Goal: Task Accomplishment & Management: Use online tool/utility

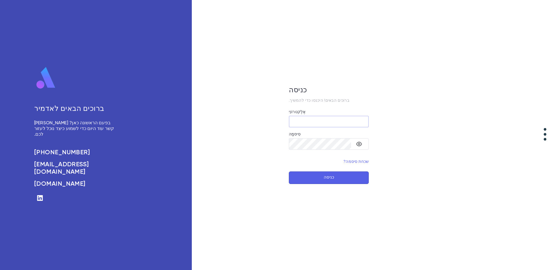
type input "**********"
click at [332, 180] on font "כניסה" at bounding box center [329, 177] width 11 height 4
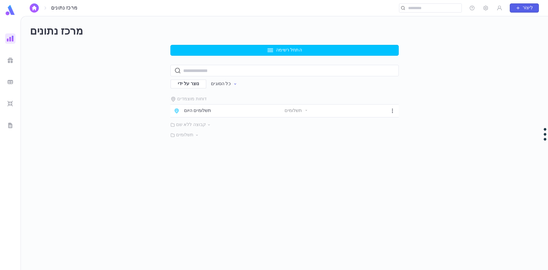
click at [246, 110] on div "תשלומים היום" at bounding box center [229, 111] width 111 height 6
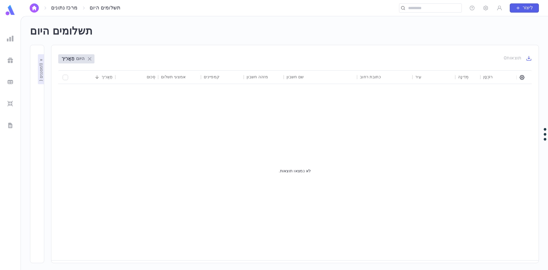
click at [89, 59] on icon at bounding box center [89, 58] width 7 height 7
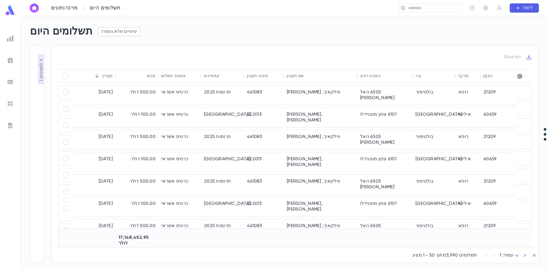
click at [13, 36] on img at bounding box center [10, 38] width 7 height 7
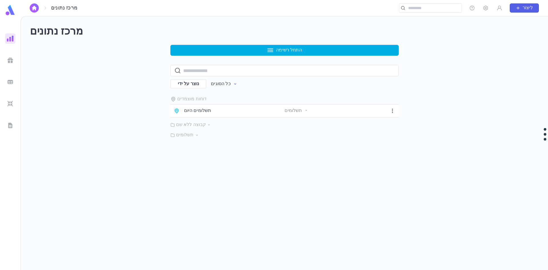
click at [334, 48] on button "התחל רשימה" at bounding box center [284, 50] width 228 height 11
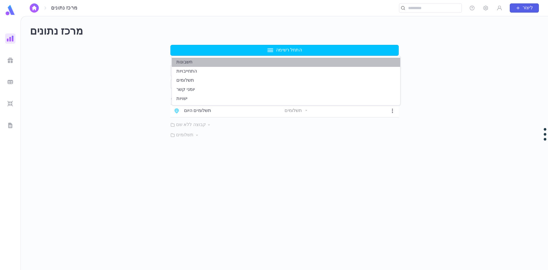
click at [309, 64] on li "חשבונות" at bounding box center [286, 62] width 228 height 9
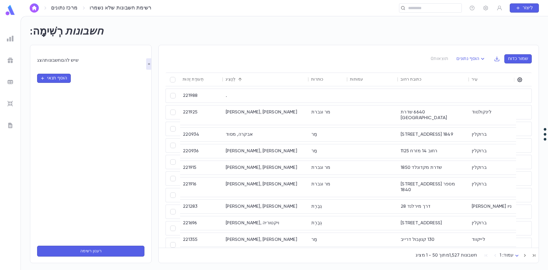
click at [64, 7] on font "מרכז נתונים" at bounding box center [64, 7] width 26 height 5
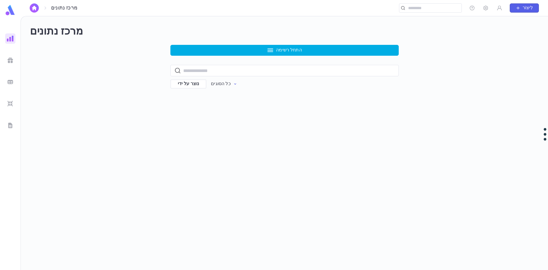
click at [271, 48] on icon "button" at bounding box center [270, 50] width 7 height 7
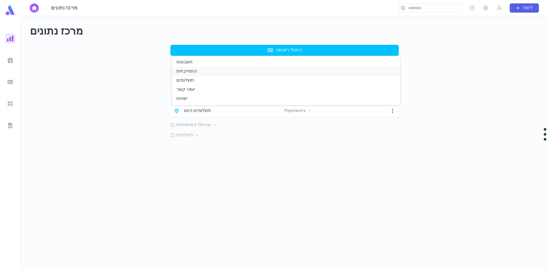
click at [243, 69] on li "התחייבויות" at bounding box center [286, 71] width 228 height 9
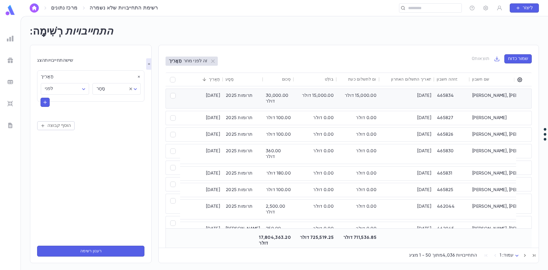
click at [434, 101] on div "465834" at bounding box center [451, 98] width 35 height 19
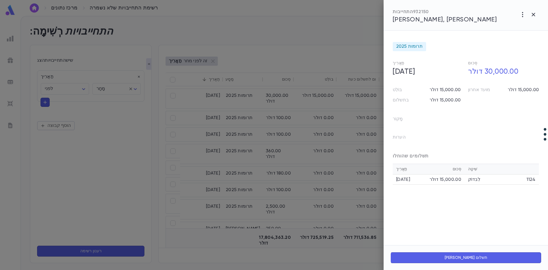
click at [477, 178] on font "לִבדוֹק" at bounding box center [474, 179] width 12 height 5
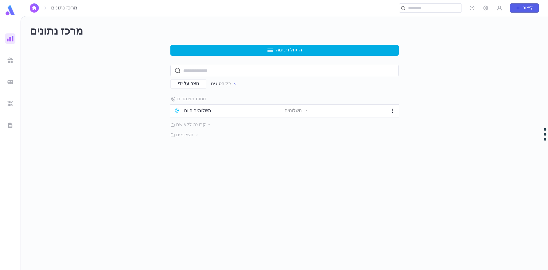
click at [260, 51] on button "התחל רשימה" at bounding box center [284, 50] width 228 height 11
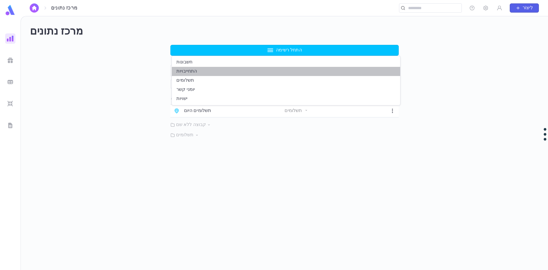
click at [258, 68] on li "התחייבויות" at bounding box center [286, 71] width 228 height 9
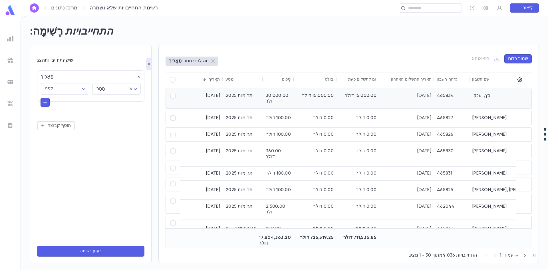
click at [472, 101] on div "[PERSON_NAME], [PERSON_NAME]" at bounding box center [513, 98] width 86 height 19
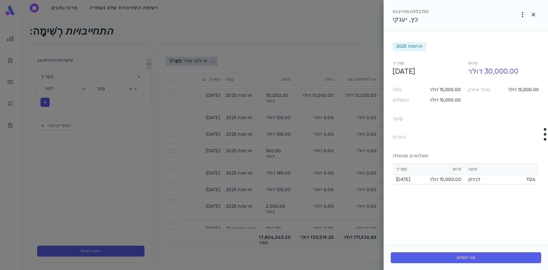
click at [523, 16] on icon "button" at bounding box center [522, 14] width 7 height 7
click at [473, 40] on div at bounding box center [274, 135] width 548 height 270
click at [531, 16] on icon "button" at bounding box center [533, 14] width 7 height 7
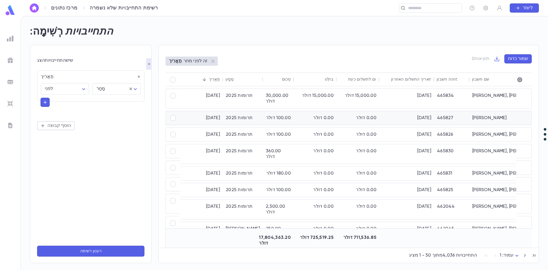
click at [418, 120] on font "[DATE]" at bounding box center [425, 118] width 14 height 5
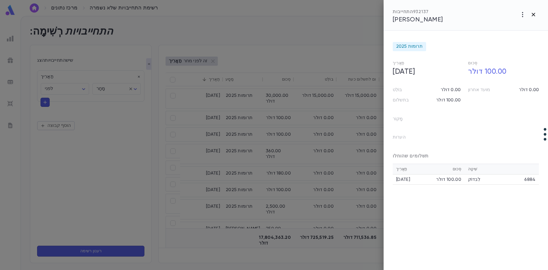
click at [537, 14] on button "button" at bounding box center [533, 14] width 11 height 11
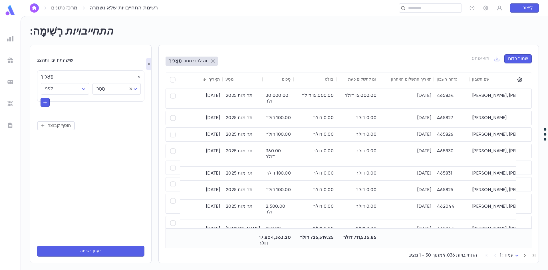
click at [211, 61] on icon at bounding box center [213, 61] width 7 height 7
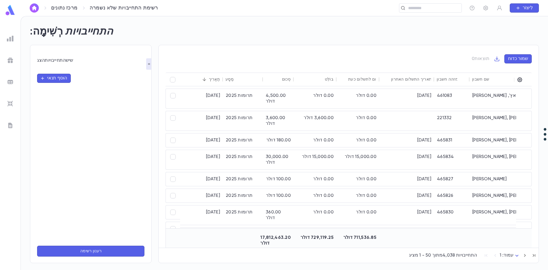
click at [62, 61] on font "התחייבויות" at bounding box center [55, 60] width 21 height 5
click at [42, 61] on font "הצג" at bounding box center [41, 60] width 8 height 5
click at [124, 10] on font "רשימת התחייבויות שלא נשמרה" at bounding box center [124, 7] width 69 height 5
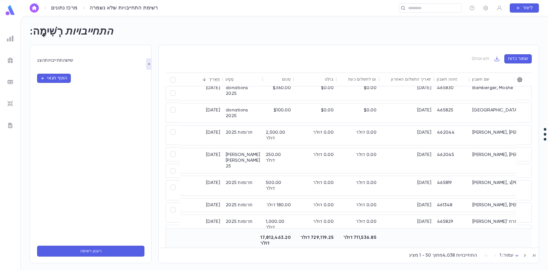
scroll to position [114, 0]
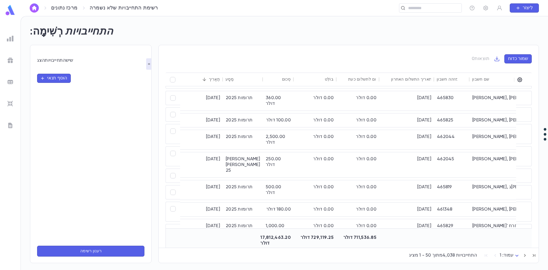
click at [66, 9] on font "מרכז נתונים" at bounding box center [64, 7] width 26 height 5
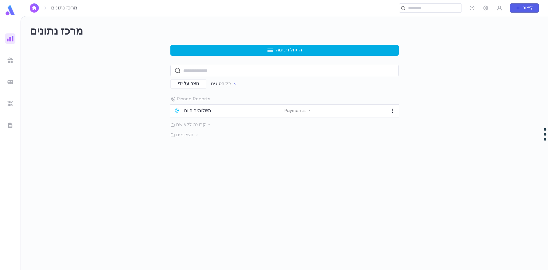
click at [243, 46] on button "התחל רשימה" at bounding box center [284, 50] width 228 height 11
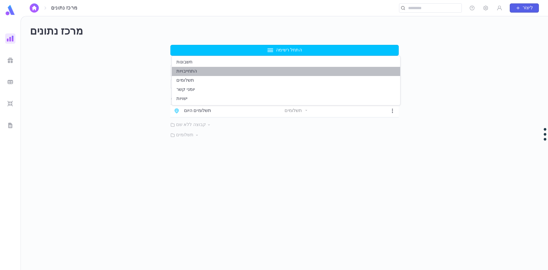
click at [223, 73] on li "התחייבויות" at bounding box center [286, 71] width 228 height 9
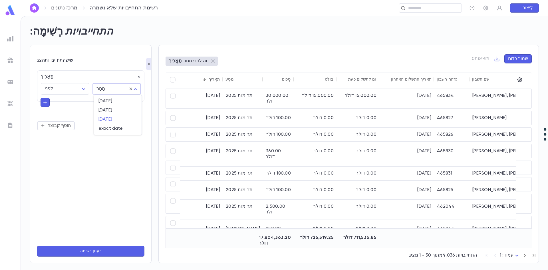
click at [121, 91] on body "מרכז נתונים רשימת התחייבויות שלא נשמרה ​ לִיצוֹר רְשִׁימָה: התחייבויות הצג התחי…" at bounding box center [274, 143] width 548 height 254
click at [77, 89] on div at bounding box center [274, 135] width 548 height 270
click at [84, 89] on body "מרכז נתונים רשימת התחייבויות שלא נשמרה ​ לִיצוֹר רְשִׁימָה: התחייבויות הצג התחי…" at bounding box center [274, 143] width 548 height 254
click at [111, 143] on div at bounding box center [274, 135] width 548 height 270
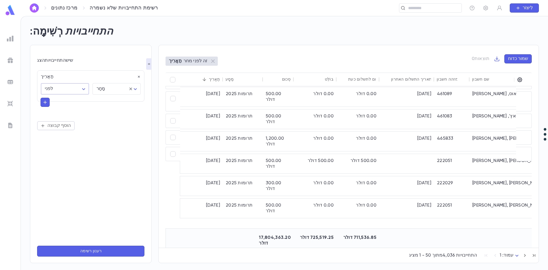
scroll to position [308, 0]
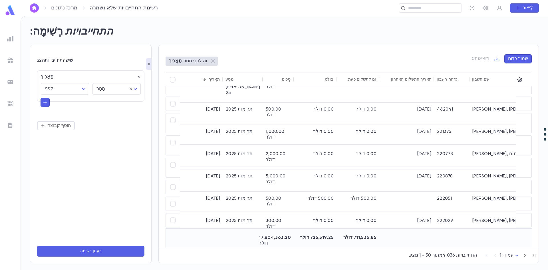
drag, startPoint x: 42, startPoint y: 25, endPoint x: 41, endPoint y: 28, distance: 3.5
click at [42, 25] on div "רְשִׁימָה: התחייבויות" at bounding box center [281, 28] width 516 height 19
click at [14, 36] on div at bounding box center [10, 38] width 10 height 10
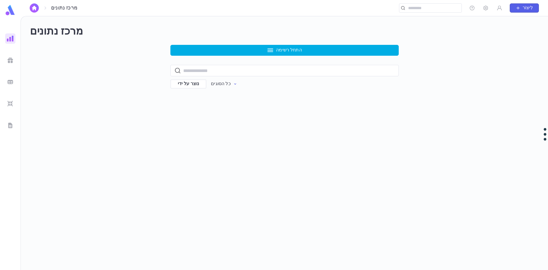
click at [278, 48] on font "התחל רשימה" at bounding box center [289, 50] width 26 height 5
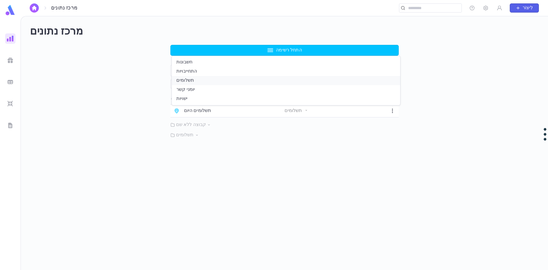
click at [251, 81] on li "תשלומים" at bounding box center [286, 80] width 228 height 9
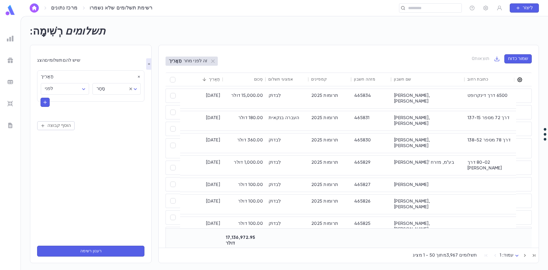
click at [518, 79] on icon "button" at bounding box center [520, 80] width 6 height 6
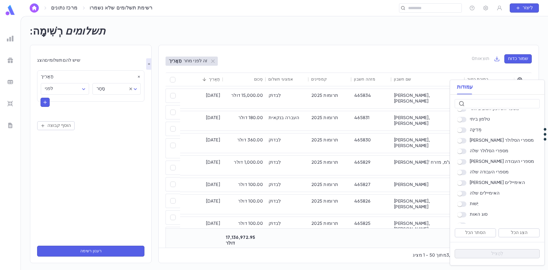
scroll to position [314, 0]
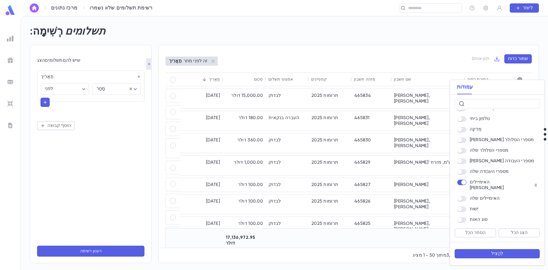
click at [465, 196] on div at bounding box center [463, 199] width 13 height 6
click at [483, 251] on button "לְהַצִיל" at bounding box center [497, 253] width 85 height 9
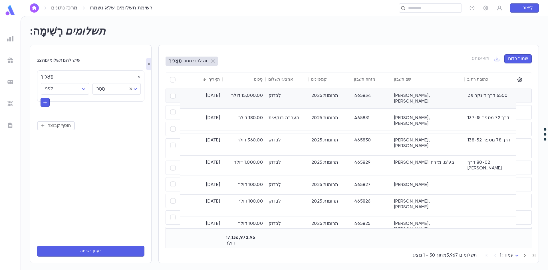
click at [506, 93] on div "6500 דרך דינקרופט" at bounding box center [492, 98] width 55 height 19
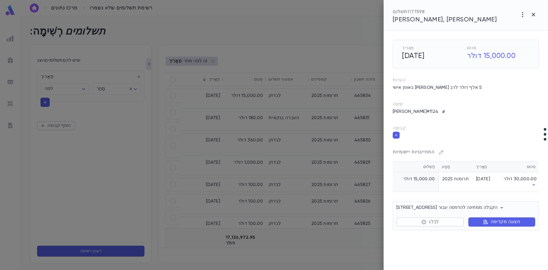
click at [533, 185] on icon "button" at bounding box center [534, 185] width 6 height 6
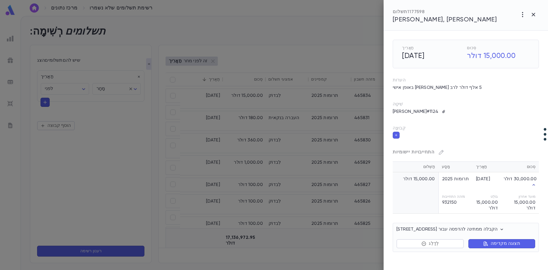
click at [532, 186] on icon "button" at bounding box center [534, 185] width 6 height 6
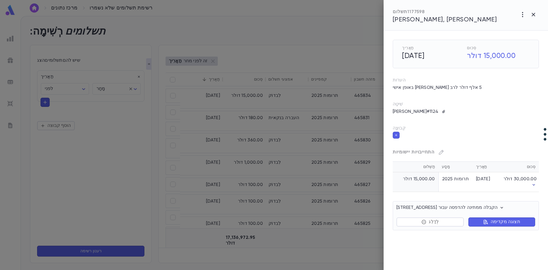
click at [511, 223] on font "תצוגה מקדימה" at bounding box center [506, 222] width 30 height 5
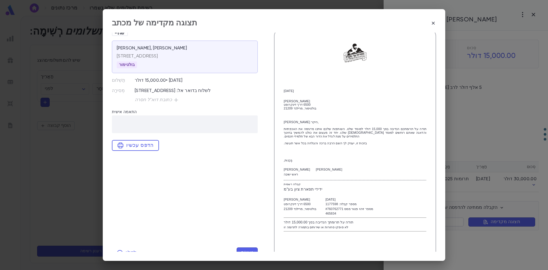
scroll to position [12, 0]
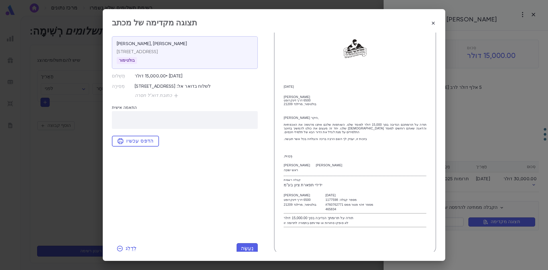
click at [348, 48] on img at bounding box center [355, 48] width 27 height 27
drag, startPoint x: 348, startPoint y: 48, endPoint x: 290, endPoint y: 65, distance: 59.7
click at [287, 66] on div "20/09/2025 יענקי כץ 6500 דרך דינקרופט בולטימור, מרילנד 21209 יענקי כץ היקר, תוד…" at bounding box center [355, 140] width 143 height 210
click at [436, 21] on icon "button" at bounding box center [434, 23] width 6 height 6
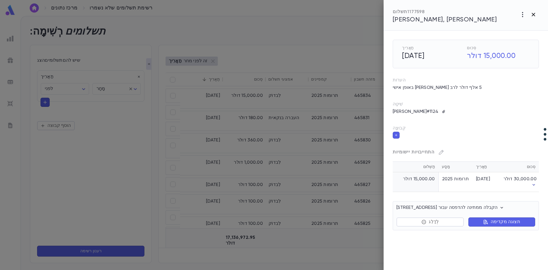
click at [533, 14] on icon "button" at bounding box center [533, 14] width 3 height 3
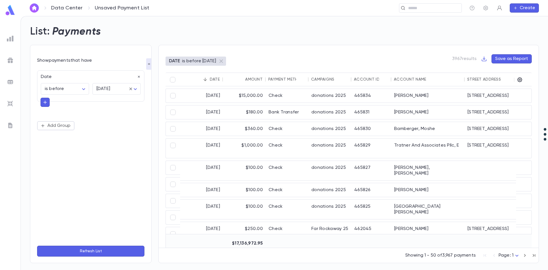
click at [500, 7] on icon "button" at bounding box center [500, 8] width 6 height 6
click at [360, 32] on div at bounding box center [274, 135] width 548 height 270
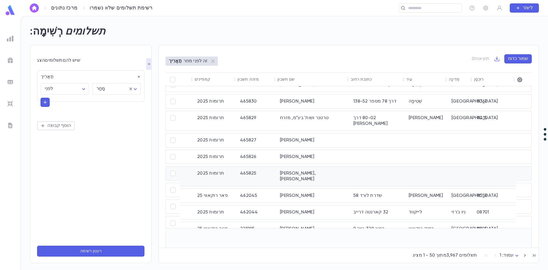
scroll to position [0, 117]
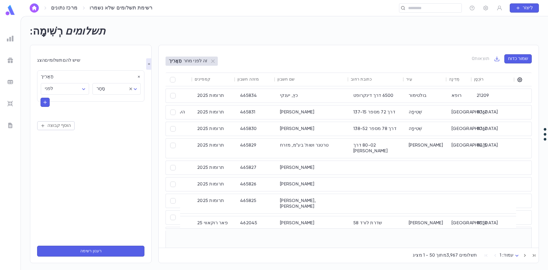
drag, startPoint x: 308, startPoint y: 252, endPoint x: 286, endPoint y: 250, distance: 22.7
click at [286, 250] on div "מציג 1 - 50 מתוך 3,967 תשלומים עמוד: 1 *" at bounding box center [349, 254] width 380 height 13
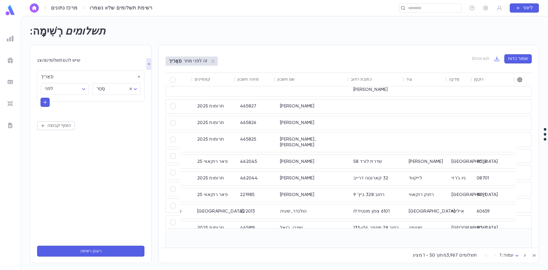
drag, startPoint x: 286, startPoint y: 248, endPoint x: 220, endPoint y: 227, distance: 69.8
click at [220, 227] on div "תַאֲרִיך סְכוּם אמצעי תשלום קמפיינים מזהה חשבון שם חשבון כתובת רחוב עִיר מְדִינ…" at bounding box center [349, 164] width 366 height 183
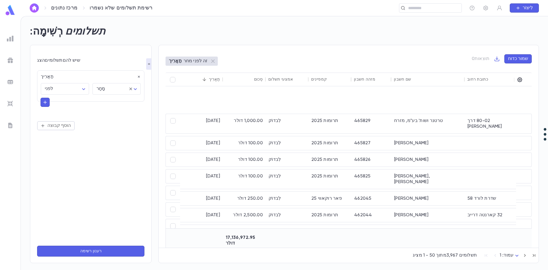
scroll to position [114, 0]
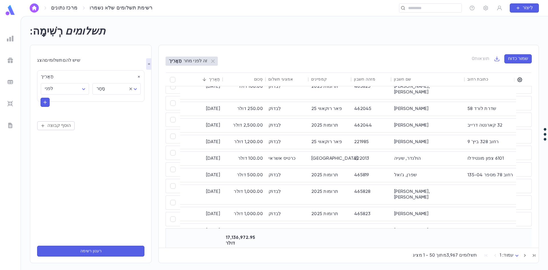
click at [286, 264] on div "רְשִׁימָה: תשלומים הצג תשלומים שיש להם תַאֲרִיך לפני ******** ​ מָחָר ******** …" at bounding box center [284, 143] width 527 height 254
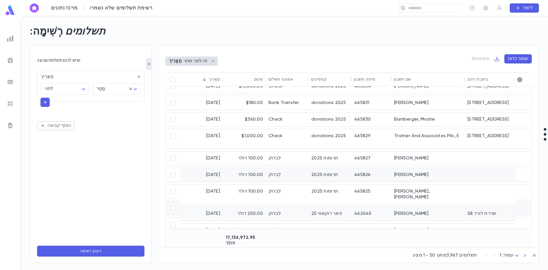
scroll to position [0, 0]
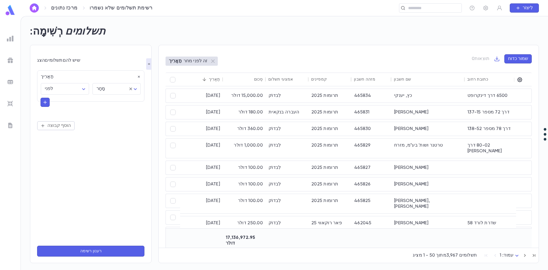
click at [16, 37] on ul at bounding box center [10, 150] width 21 height 239
click at [12, 38] on img at bounding box center [10, 38] width 7 height 7
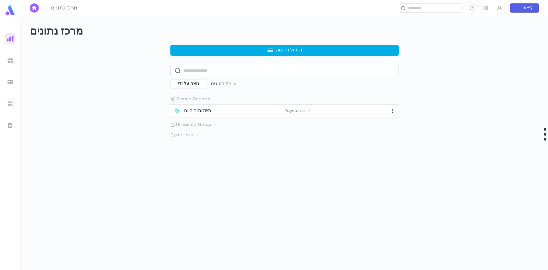
click at [263, 53] on button "התחל רשימה" at bounding box center [284, 50] width 228 height 11
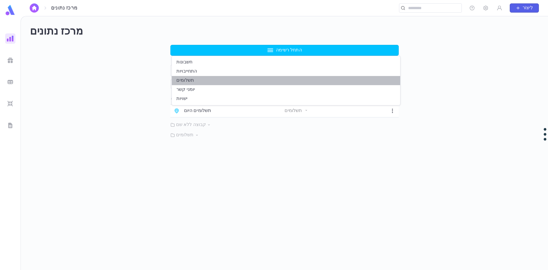
click at [248, 81] on li "תשלומים" at bounding box center [286, 80] width 228 height 9
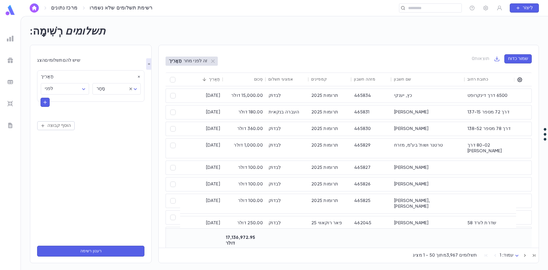
click at [5, 43] on ul at bounding box center [10, 150] width 21 height 239
click at [10, 38] on img at bounding box center [10, 38] width 7 height 7
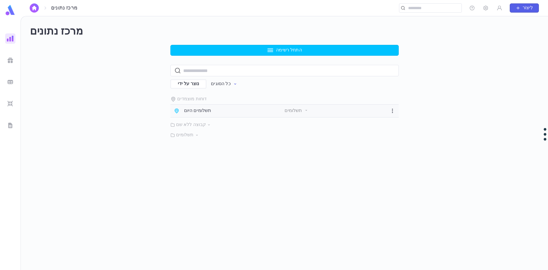
click at [214, 109] on div "תשלומים היום" at bounding box center [229, 111] width 111 height 6
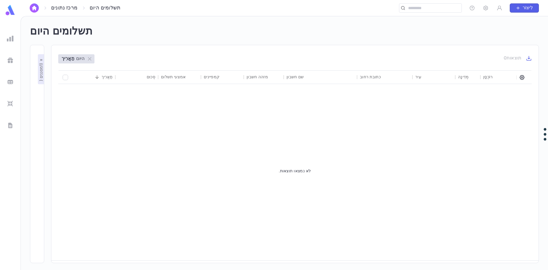
click at [12, 38] on img at bounding box center [10, 38] width 7 height 7
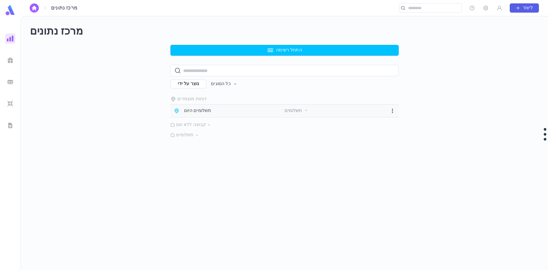
click at [391, 109] on icon "button" at bounding box center [393, 111] width 6 height 6
click at [256, 49] on div at bounding box center [274, 135] width 548 height 270
click at [113, 50] on div "התחל רשימה ​ נוצר על ידי כל הסוגים דוחות מוצמדים תשלומים היום תשלומים קבוצה ללא…" at bounding box center [284, 91] width 509 height 93
click at [207, 124] on icon at bounding box center [209, 125] width 4 height 4
click at [208, 124] on p "קבוצה ללא שם" at bounding box center [284, 125] width 228 height 6
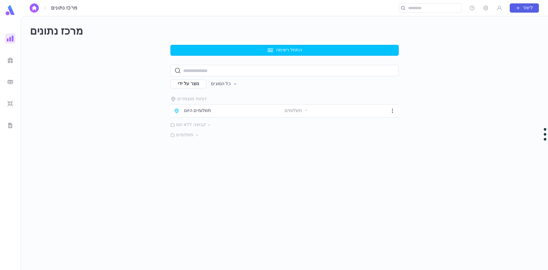
click at [208, 123] on p "קבוצה ללא שם" at bounding box center [284, 125] width 228 height 6
click at [195, 137] on icon at bounding box center [197, 135] width 4 height 4
click at [197, 136] on icon at bounding box center [197, 135] width 4 height 4
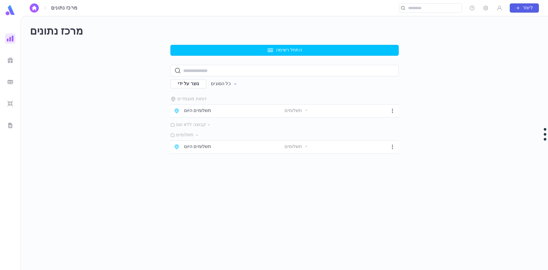
click at [197, 136] on icon at bounding box center [197, 135] width 4 height 4
click at [198, 85] on span "נוצר על ידי" at bounding box center [188, 84] width 28 height 6
click at [202, 83] on font "נוצר על ידי" at bounding box center [192, 84] width 21 height 5
click at [233, 88] on button "כל הסוגים" at bounding box center [223, 84] width 35 height 11
click at [233, 86] on div at bounding box center [274, 135] width 548 height 270
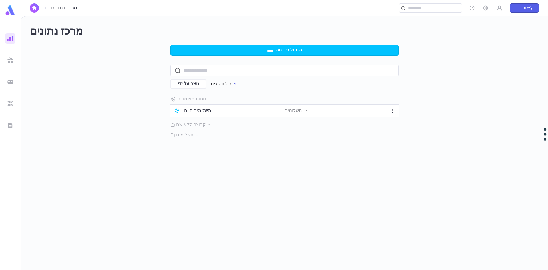
click at [233, 86] on icon "button" at bounding box center [235, 84] width 5 height 5
click at [231, 150] on font "תורמים שפג תוקפם" at bounding box center [231, 151] width 39 height 5
click at [247, 84] on button "תורמים שפג תוקפם" at bounding box center [233, 84] width 55 height 11
click at [250, 93] on li "כל הסוגים" at bounding box center [232, 95] width 51 height 9
click at [268, 97] on div "Pinned Reports תשלומים היום Payments Unnamed Group תשלומים" at bounding box center [284, 117] width 228 height 42
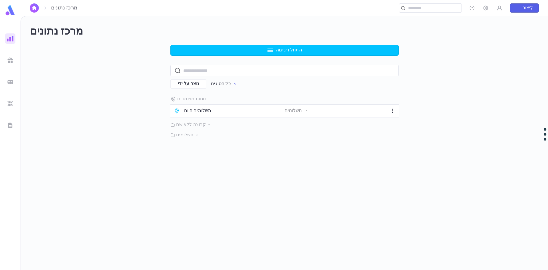
click at [255, 51] on button "התחל רשימה" at bounding box center [284, 50] width 228 height 11
click at [252, 85] on li "תשלומים" at bounding box center [286, 80] width 228 height 9
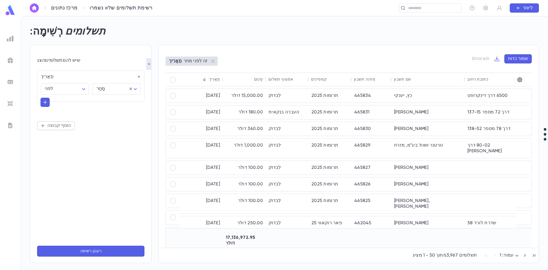
click at [14, 40] on div at bounding box center [10, 38] width 10 height 10
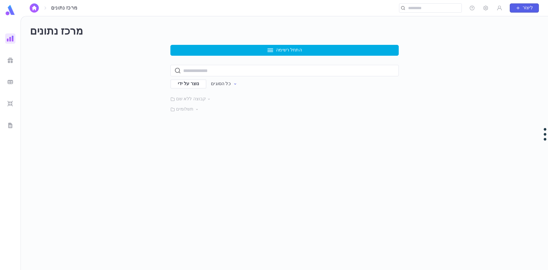
click at [207, 52] on button "התחל רשימה" at bounding box center [284, 50] width 228 height 11
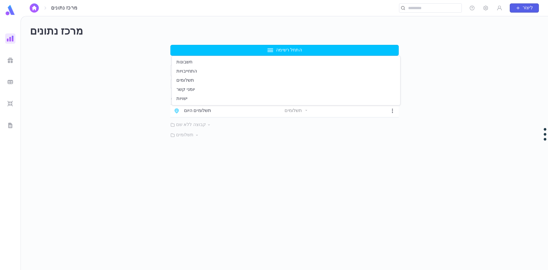
click at [234, 61] on li "חשבונות" at bounding box center [286, 62] width 228 height 9
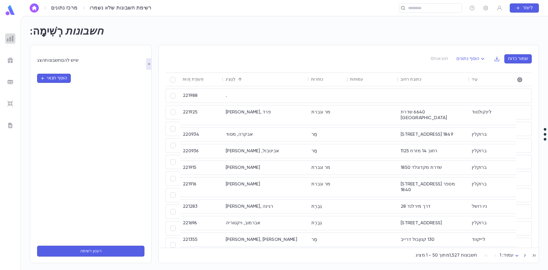
click at [9, 39] on img at bounding box center [10, 38] width 7 height 7
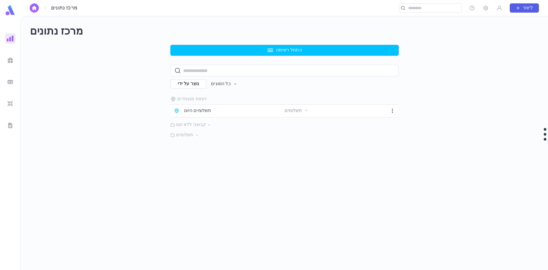
click at [223, 47] on button "התחל רשימה" at bounding box center [284, 50] width 228 height 11
click at [230, 73] on li "התחייבויות" at bounding box center [286, 71] width 228 height 9
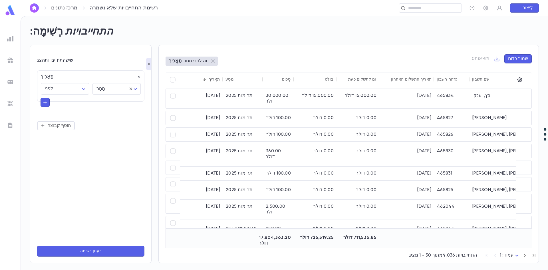
click at [71, 10] on font "מרכז נתונים" at bounding box center [64, 7] width 26 height 5
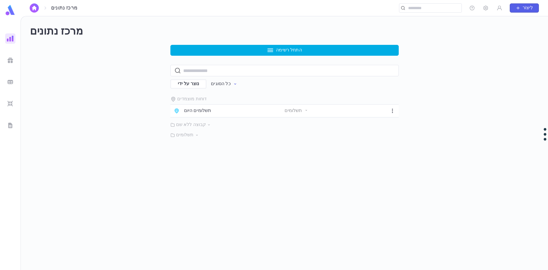
click at [265, 47] on button "התחל רשימה" at bounding box center [284, 50] width 228 height 11
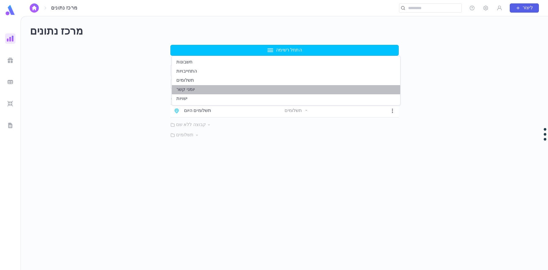
click at [249, 89] on li "יומני קשר" at bounding box center [286, 89] width 228 height 9
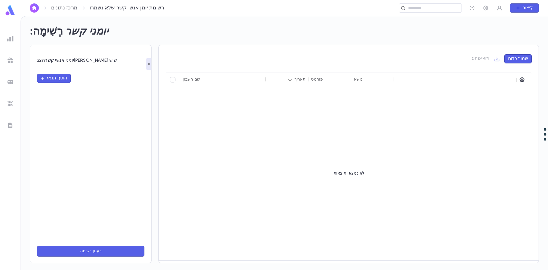
click at [14, 38] on div at bounding box center [10, 38] width 10 height 10
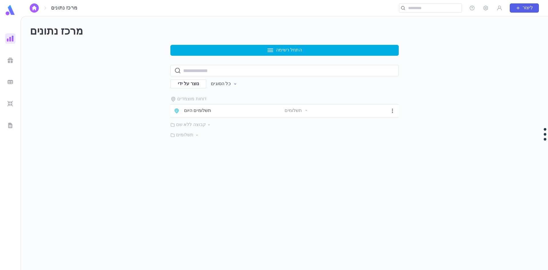
click at [187, 47] on button "התחל רשימה" at bounding box center [284, 50] width 228 height 11
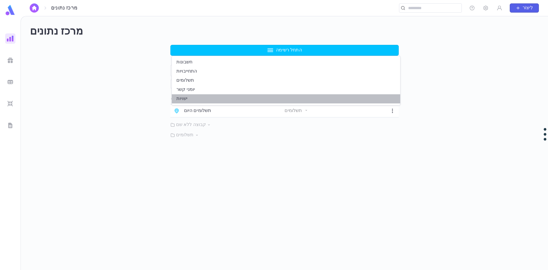
click at [195, 98] on li "ישויות" at bounding box center [286, 98] width 228 height 9
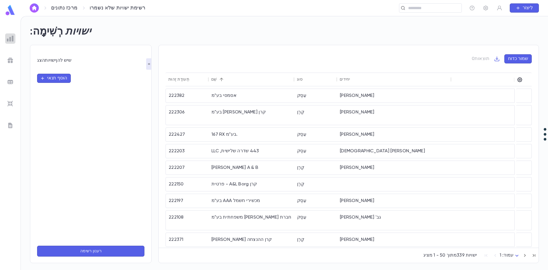
click at [10, 36] on img at bounding box center [10, 38] width 7 height 7
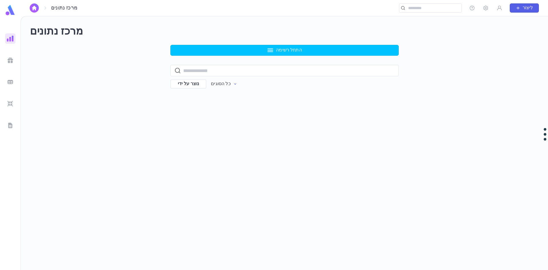
click at [171, 37] on h2 "מרכז נתונים" at bounding box center [284, 31] width 509 height 13
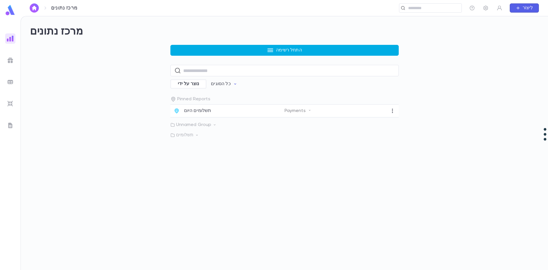
click at [184, 49] on button "התחל רשימה" at bounding box center [284, 50] width 228 height 11
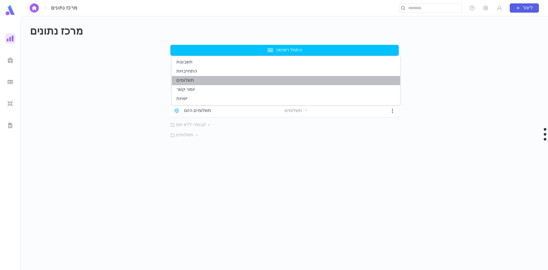
click at [186, 79] on font "תשלומים" at bounding box center [185, 80] width 18 height 5
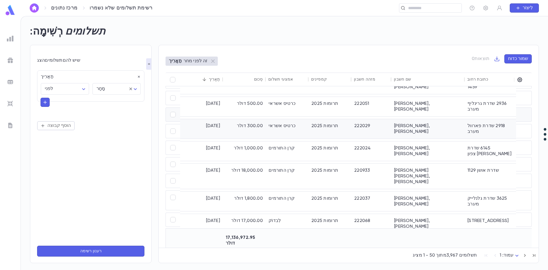
scroll to position [543, 0]
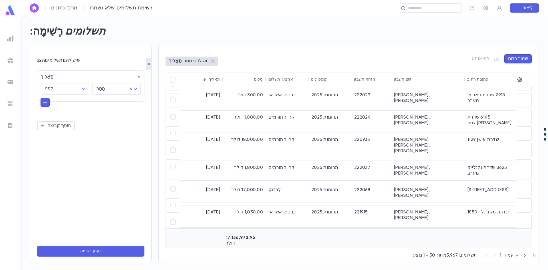
drag, startPoint x: 369, startPoint y: 244, endPoint x: 376, endPoint y: 243, distance: 6.7
click at [376, 243] on div at bounding box center [372, 240] width 40 height 19
drag, startPoint x: 376, startPoint y: 244, endPoint x: 406, endPoint y: 245, distance: 29.7
click at [406, 245] on div "17,136,972.95 דולר" at bounding box center [405, 240] width 451 height 19
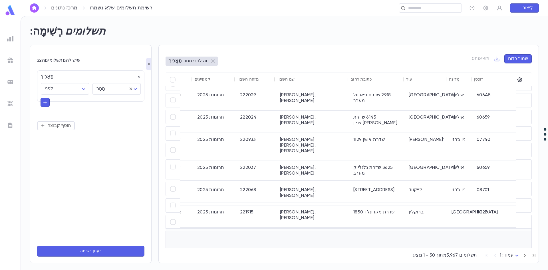
drag, startPoint x: 513, startPoint y: 245, endPoint x: 286, endPoint y: 215, distance: 229.0
click at [297, 217] on div "06/08/2025 2,500.00 דולר לִבדוֹק תרומות 2025 220662 שרון, אבי רחוב מזרח 18 1459…" at bounding box center [349, 166] width 366 height 161
click at [523, 80] on div at bounding box center [522, 80] width 10 height 14
click at [520, 79] on icon "button" at bounding box center [520, 80] width 6 height 6
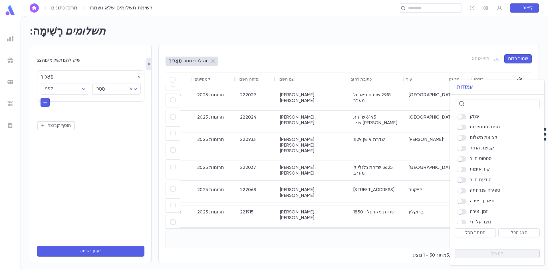
scroll to position [314, 0]
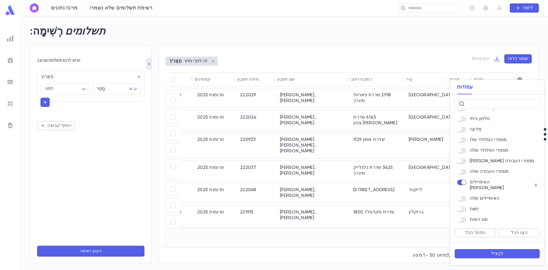
click at [464, 196] on div "האימיילים שלה" at bounding box center [497, 198] width 85 height 8
click at [483, 253] on button "לְהַצִיל" at bounding box center [497, 253] width 85 height 9
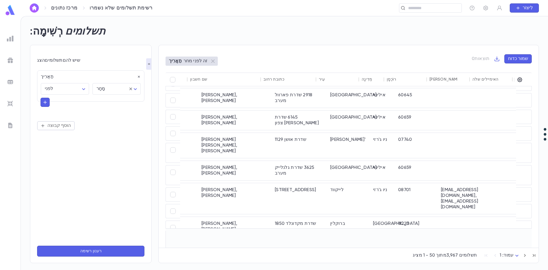
scroll to position [543, 204]
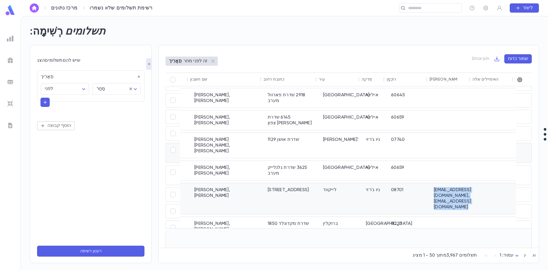
drag, startPoint x: 488, startPoint y: 151, endPoint x: 431, endPoint y: 151, distance: 57.1
click at [431, 183] on div "28/7/2025 17,000.00 דולר לִבדוֹק תרומות 2025 222068 יאגן, יעקב רחוב מזרח 5 233 …" at bounding box center [248, 198] width 537 height 31
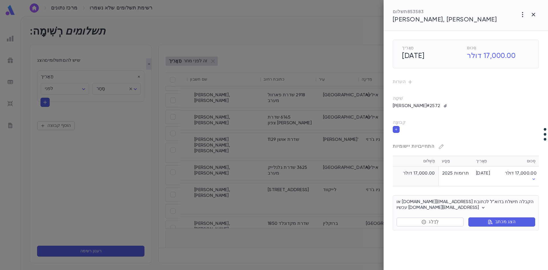
drag, startPoint x: 431, startPoint y: 151, endPoint x: 486, endPoint y: 109, distance: 69.3
click at [486, 109] on div "צ'ק #2572" at bounding box center [466, 105] width 146 height 9
drag, startPoint x: 459, startPoint y: 201, endPoint x: 401, endPoint y: 196, distance: 57.6
click at [401, 196] on div "הקבלה תישלח בדוא"ל לכתובת YAAKOVYAGEN@gmail.com או patiencealwayswins@gmail.com…" at bounding box center [466, 212] width 146 height 35
drag, startPoint x: 408, startPoint y: 200, endPoint x: 404, endPoint y: 202, distance: 4.0
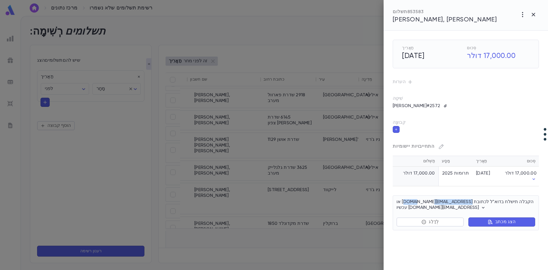
copy font "YAAKOVYAGEN@gmail.com"
drag, startPoint x: 477, startPoint y: 208, endPoint x: 483, endPoint y: 209, distance: 6.6
click at [475, 208] on font "הקבלה תישלח בדוא"ל לכתובת YAAKOVYAGEN@gmail.com או patiencealwayswins@gmail.com…" at bounding box center [465, 205] width 137 height 10
click at [482, 208] on icon "button" at bounding box center [483, 207] width 3 height 1
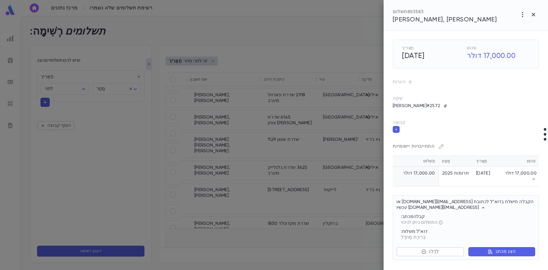
drag, startPoint x: 476, startPoint y: 208, endPoint x: 410, endPoint y: 207, distance: 66.6
click at [409, 207] on div "הקבלה תישלח בדוא"ל לכתובת YAAKOVYAGEN@gmail.com או patiencealwayswins@gmail.com…" at bounding box center [466, 227] width 146 height 65
click at [410, 207] on font "הקבלה תישלח בדוא"ל לכתובת YAAKOVYAGEN@gmail.com או patiencealwayswins@gmail.com…" at bounding box center [465, 205] width 137 height 10
click at [408, 208] on div "מכתב: קבלה התשלום ניתן לניכוי משלוח: דוא"ל בְּרִירַת מֶחדָל" at bounding box center [464, 223] width 142 height 33
drag, startPoint x: 409, startPoint y: 209, endPoint x: 476, endPoint y: 208, distance: 67.7
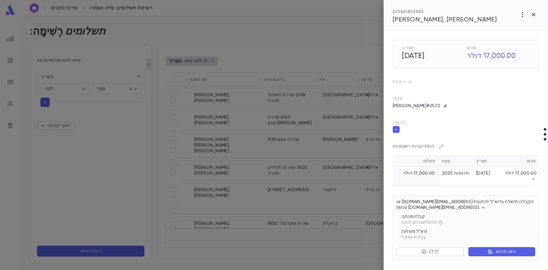
click at [476, 208] on div "מכתב: קבלה התשלום ניתן לניכוי משלוח: דוא"ל בְּרִירַת מֶחדָל" at bounding box center [464, 223] width 142 height 33
click at [476, 209] on div "מכתב: קבלה התשלום ניתן לניכוי משלוח: דוא"ל בְּרִירַת מֶחדָל" at bounding box center [464, 223] width 142 height 33
click at [473, 207] on font "הקבלה תישלח בדוא"ל לכתובת YAAKOVYAGEN@gmail.com או patiencealwayswins@gmail.com…" at bounding box center [465, 205] width 137 height 10
drag, startPoint x: 477, startPoint y: 207, endPoint x: 409, endPoint y: 207, distance: 68.0
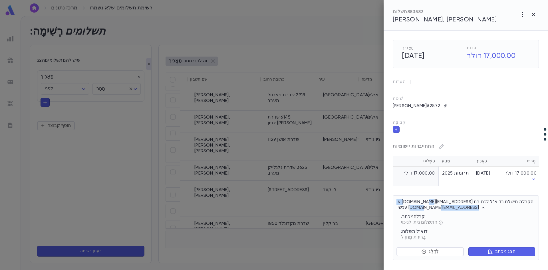
click at [409, 207] on font "הקבלה תישלח בדוא"ל לכתובת YAAKOVYAGEN@gmail.com או patiencealwayswins@gmail.com…" at bounding box center [465, 205] width 137 height 10
copy font "patiencealwayswins@gmail.com"
click at [535, 13] on icon "button" at bounding box center [533, 14] width 7 height 7
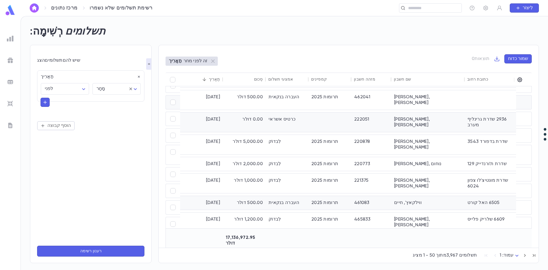
scroll to position [286, 0]
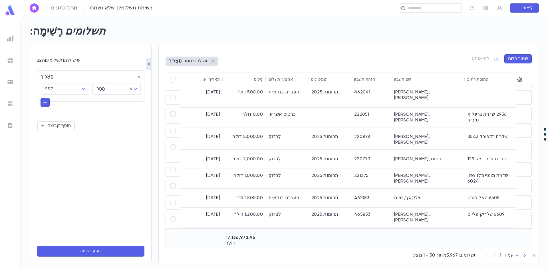
click at [522, 248] on div "מציג 1 - 50 מתוך 3,967 תשלומים עמוד: 1 *" at bounding box center [349, 254] width 380 height 13
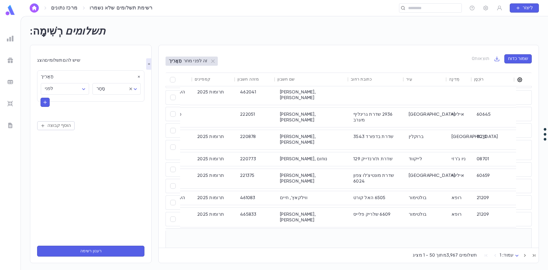
click at [520, 77] on icon "button" at bounding box center [520, 80] width 6 height 6
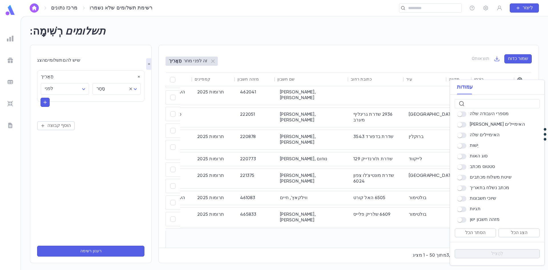
scroll to position [378, 0]
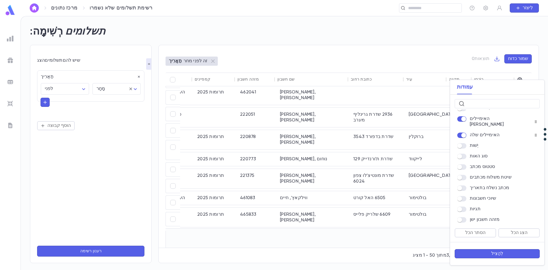
click at [481, 256] on button "לְהַצִיל" at bounding box center [497, 253] width 85 height 9
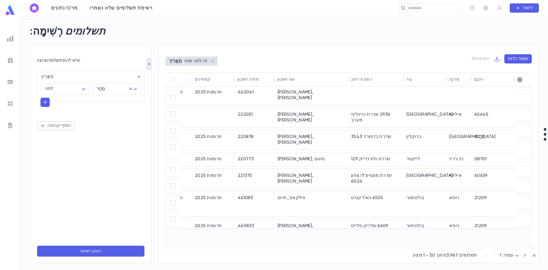
drag, startPoint x: 462, startPoint y: 244, endPoint x: 505, endPoint y: 247, distance: 43.5
click at [505, 247] on div "[DATE] 10,000.00 דולר לִבדוֹק תרומות 2025 465816 [PERSON_NAME], [PERSON_NAME] ו…" at bounding box center [349, 166] width 366 height 161
click at [511, 248] on div "מציג 1 - 50 מתוך 3,967 תשלומים עמוד: 1 *" at bounding box center [349, 254] width 380 height 13
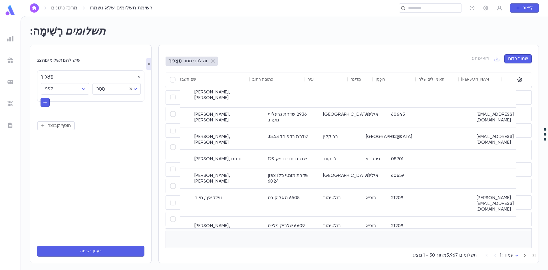
drag, startPoint x: 346, startPoint y: 245, endPoint x: 334, endPoint y: 240, distance: 13.6
click at [333, 240] on div at bounding box center [341, 240] width 43 height 19
drag, startPoint x: 333, startPoint y: 244, endPoint x: 303, endPoint y: 240, distance: 30.4
click at [320, 240] on div at bounding box center [341, 240] width 43 height 19
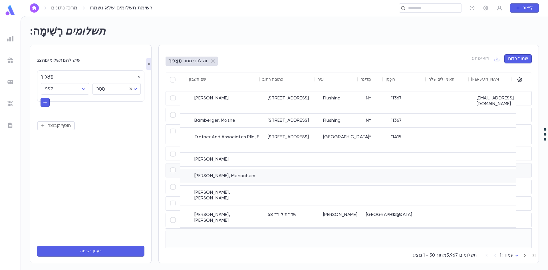
scroll to position [0, 202]
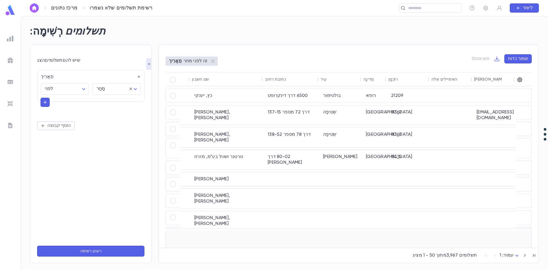
drag, startPoint x: 435, startPoint y: 244, endPoint x: 409, endPoint y: 242, distance: 26.6
click at [409, 242] on div "17,136,972.95 דולר" at bounding box center [248, 240] width 537 height 19
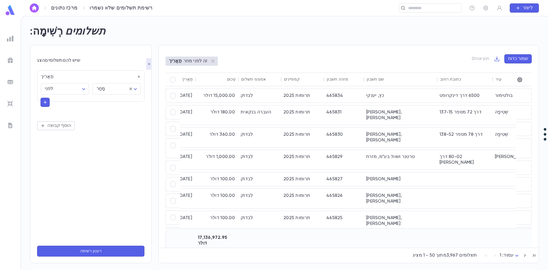
scroll to position [0, 0]
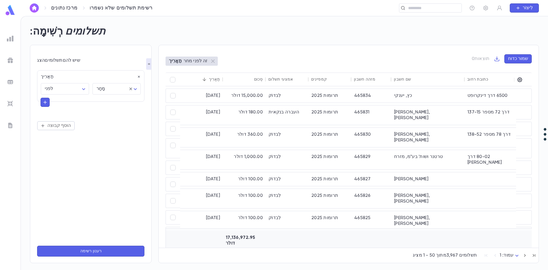
drag, startPoint x: 388, startPoint y: 245, endPoint x: 497, endPoint y: 243, distance: 110.0
click at [497, 243] on div "17,136,972.95 דולר" at bounding box center [448, 240] width 537 height 19
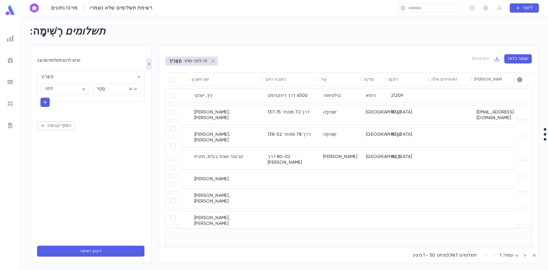
drag, startPoint x: 477, startPoint y: 248, endPoint x: 472, endPoint y: 247, distance: 4.6
click at [472, 246] on div "תַאֲרִיך סְכוּם אמצעי תשלום קמפיינים מזהה חשבון שם חשבון כתובת רחוב עִיר מְדִינ…" at bounding box center [349, 164] width 366 height 183
click at [444, 241] on div at bounding box center [452, 240] width 43 height 19
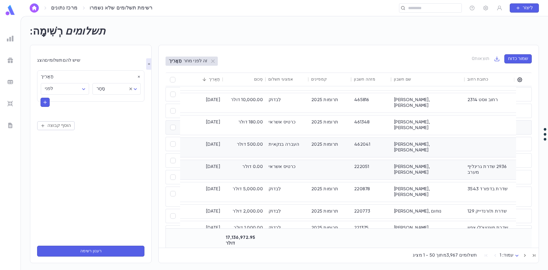
scroll to position [257, 0]
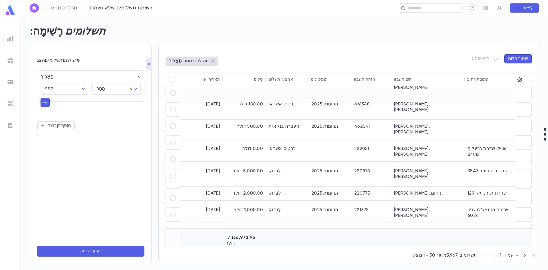
drag, startPoint x: 358, startPoint y: 244, endPoint x: 398, endPoint y: 244, distance: 40.8
click at [397, 246] on div "[DATE] 500.00 דולר לִבדוֹק תרומות 2025 465819 [PERSON_NAME], ג'ואל רחוב 78 מספר…" at bounding box center [349, 166] width 366 height 161
click at [404, 248] on div "מציג 1 - 50 מתוך 3,967 תשלומים עמוד: 1 *" at bounding box center [349, 254] width 380 height 13
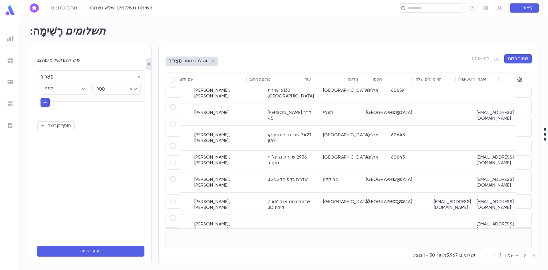
scroll to position [685, 218]
click at [498, 58] on icon "button" at bounding box center [497, 59] width 6 height 6
click at [508, 80] on font "הורד קובץ PDF" at bounding box center [515, 79] width 29 height 5
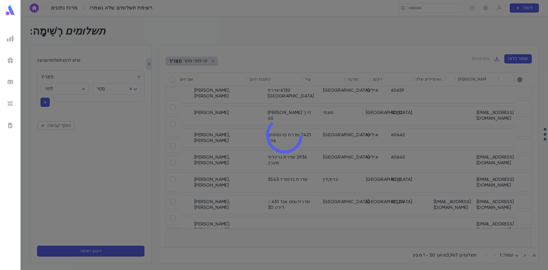
click at [498, 58] on div at bounding box center [285, 135] width 528 height 270
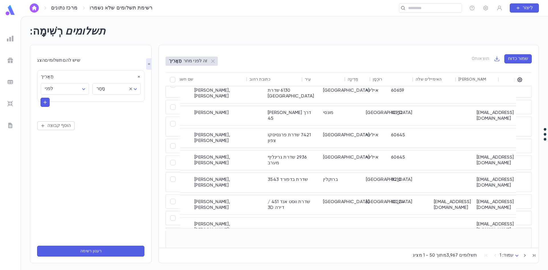
click at [499, 57] on icon "button" at bounding box center [497, 59] width 6 height 6
click at [505, 71] on font "הורד קובץ CSV" at bounding box center [516, 70] width 30 height 5
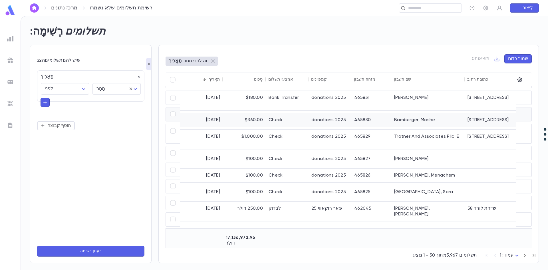
scroll to position [0, 0]
